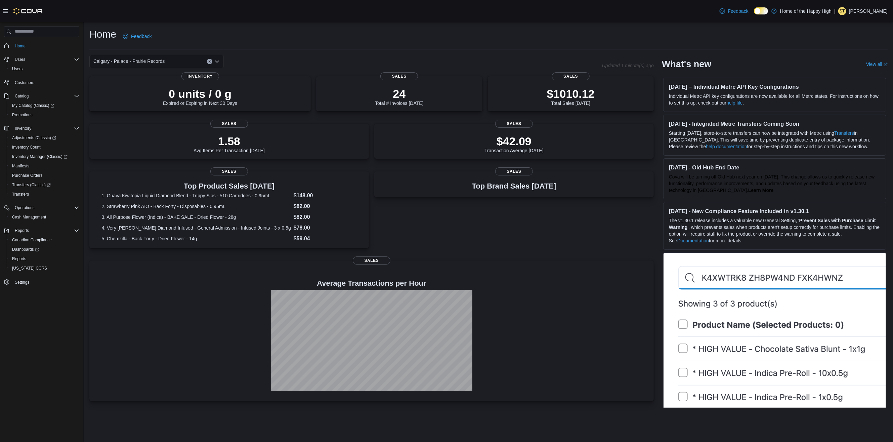
click at [33, 9] on img at bounding box center [28, 11] width 30 height 7
